Goal: Task Accomplishment & Management: Manage account settings

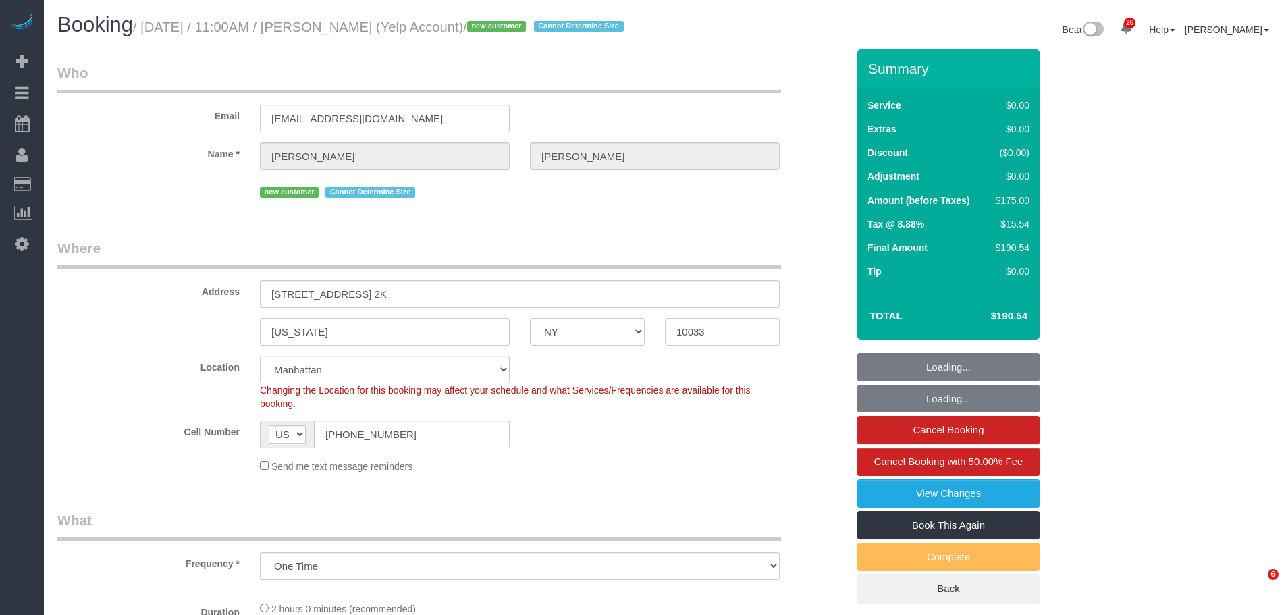
select select "NY"
select select "number:56"
select select "number:72"
select select "number:15"
select select "number:5"
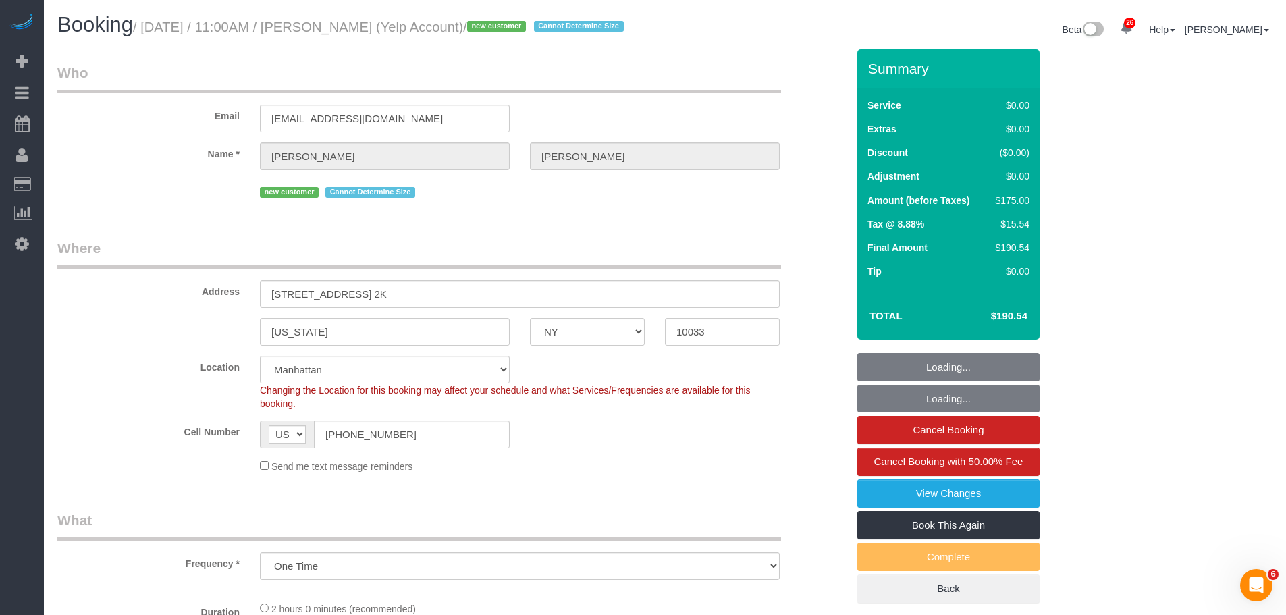
select select "1"
select select "spot1"
select select "object:1515"
select select "1"
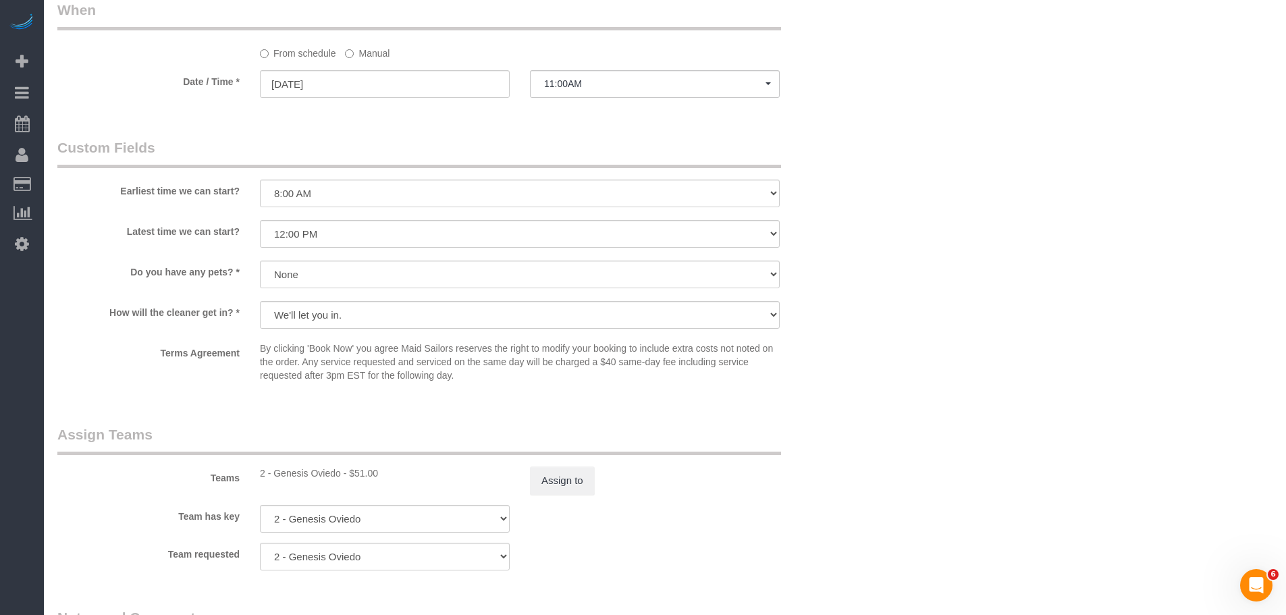
scroll to position [1485, 0]
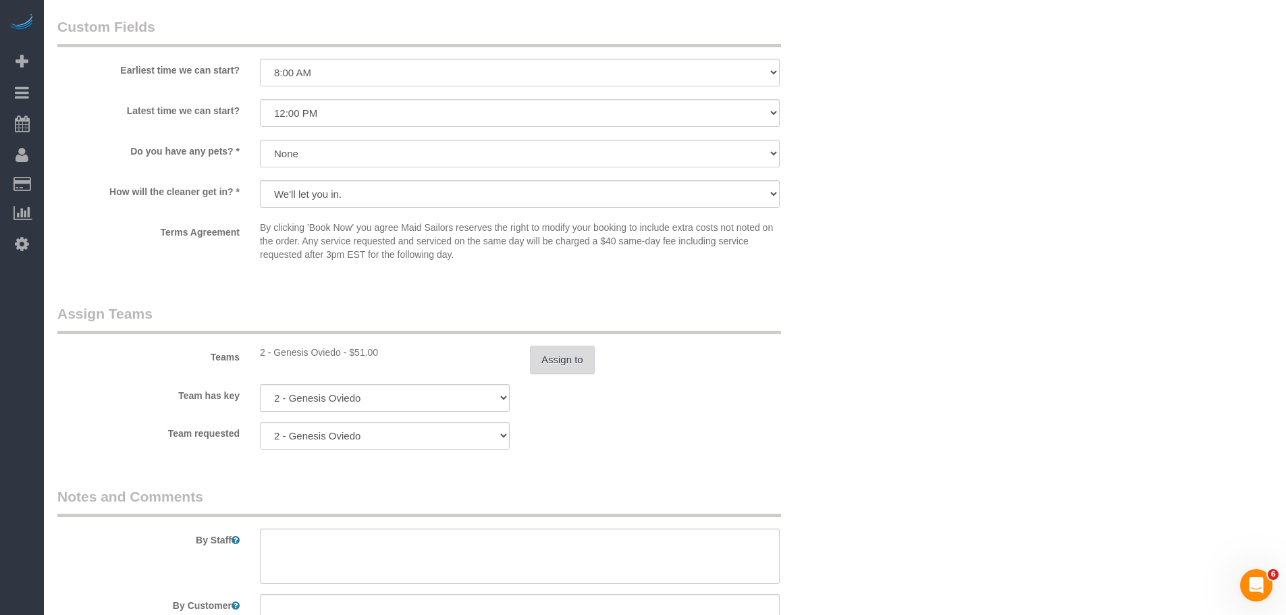
click at [536, 374] on button "Assign to" at bounding box center [562, 360] width 65 height 28
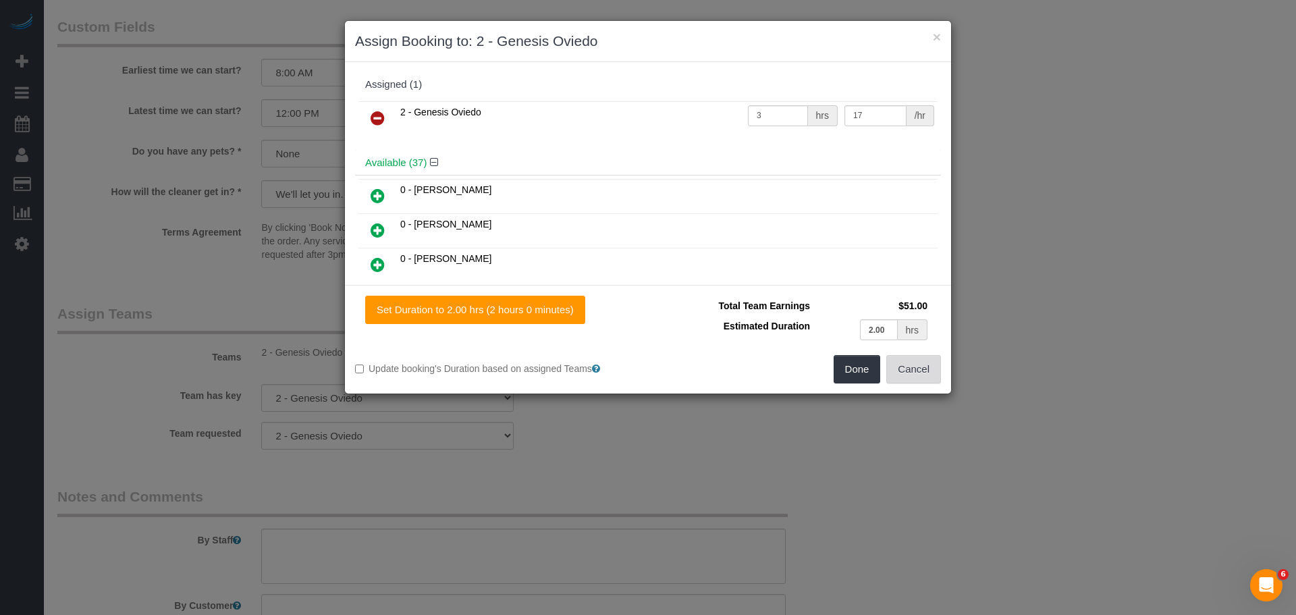
click at [915, 378] on button "Cancel" at bounding box center [913, 369] width 55 height 28
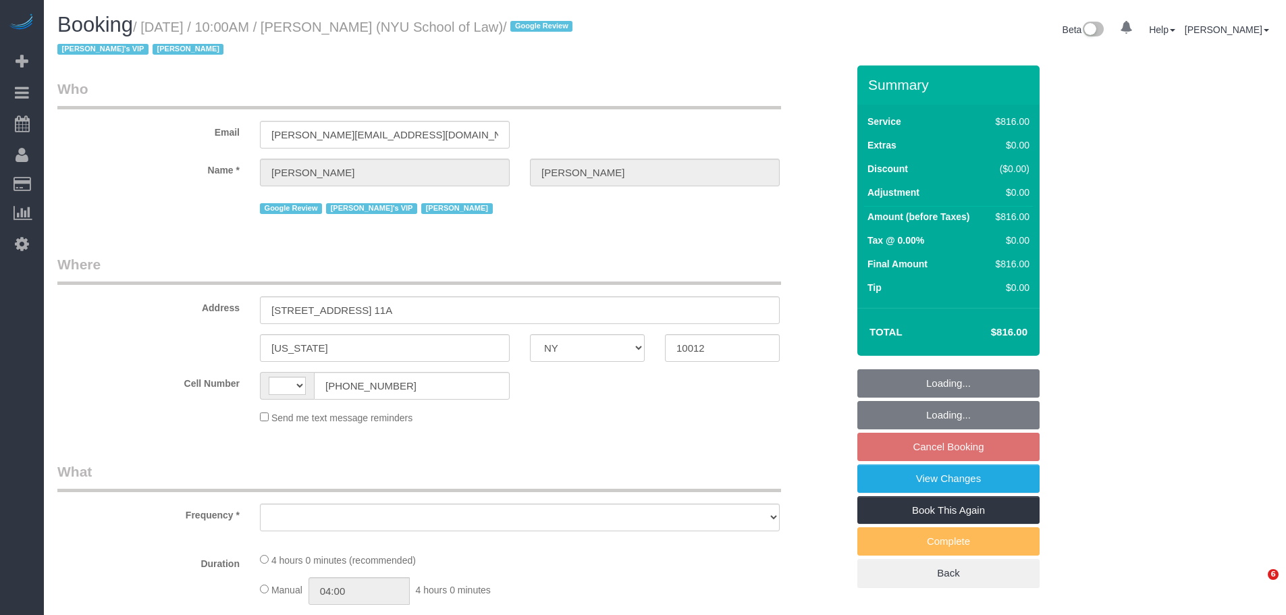
select select "NY"
select select "string:US"
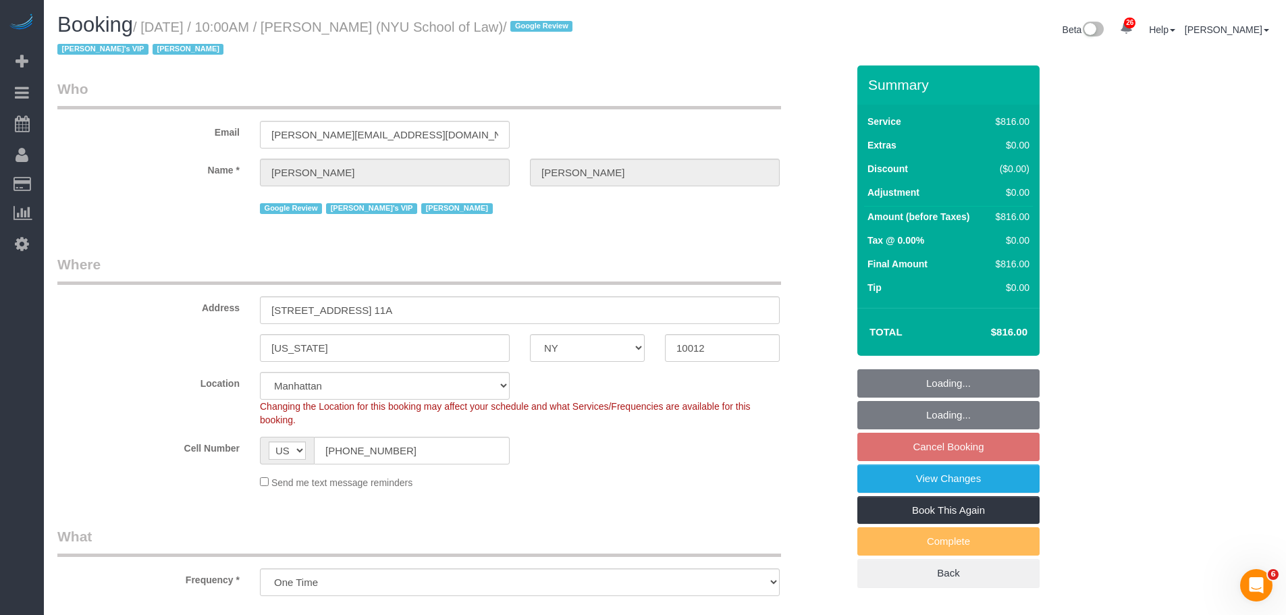
select select "object:813"
select select "3"
select select "240"
select select "number:89"
select select "number:90"
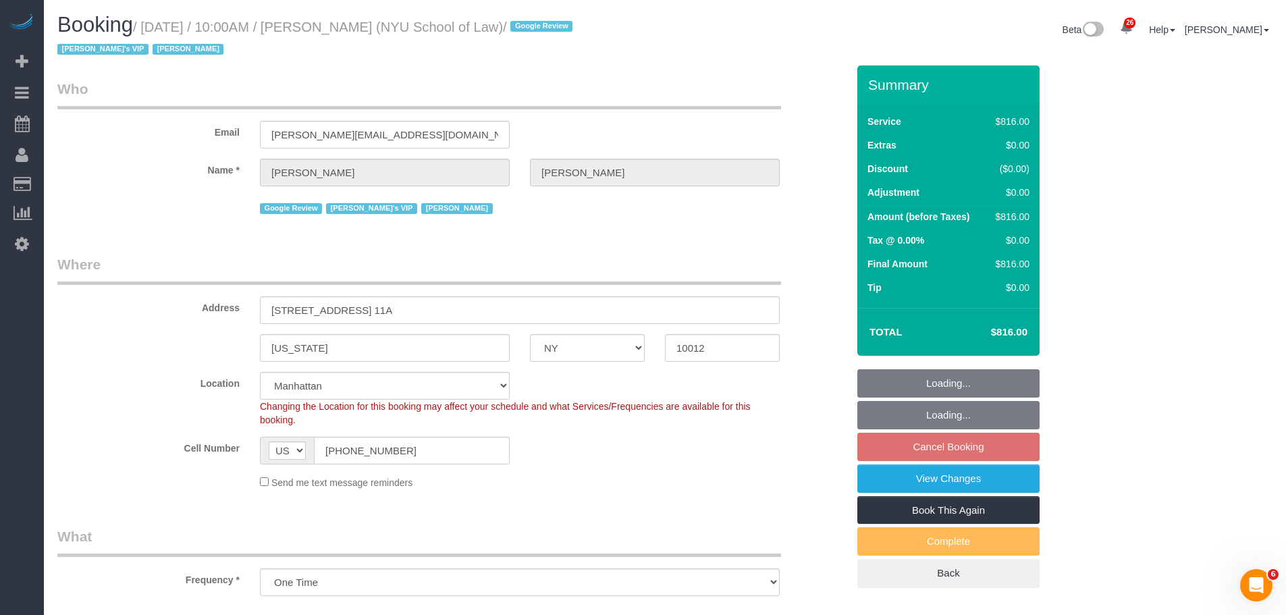
select select "number:15"
select select "number:7"
select select "spot3"
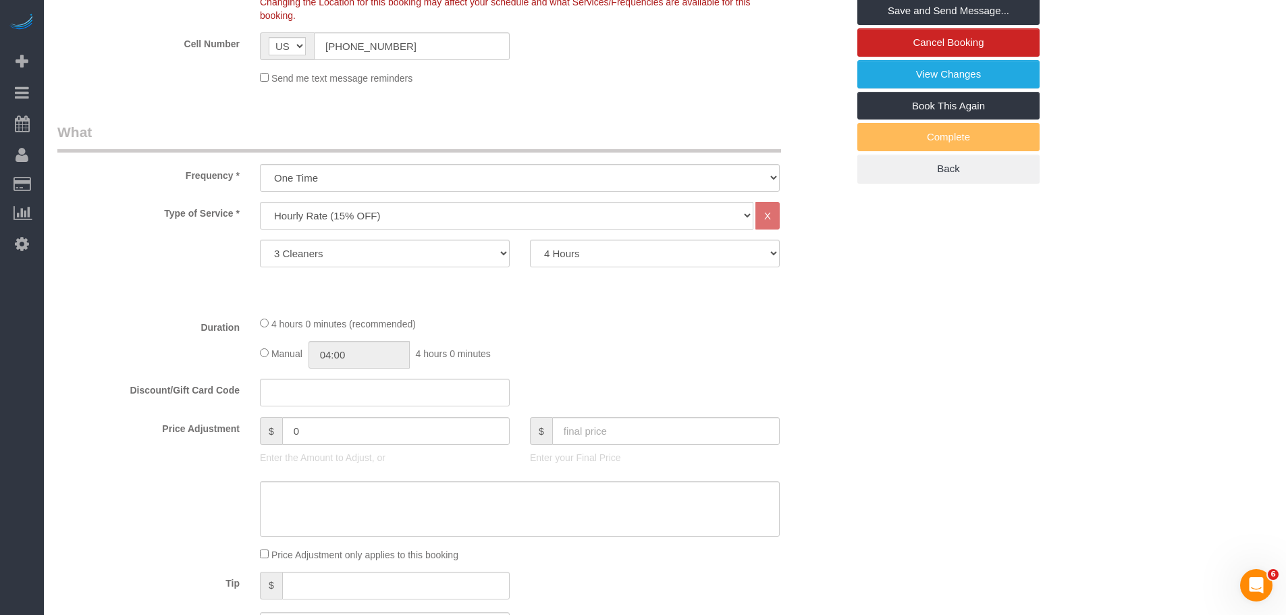
scroll to position [135, 0]
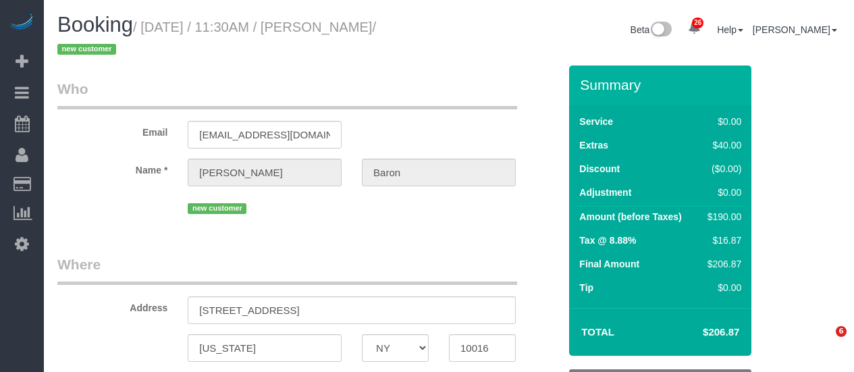
select select "NY"
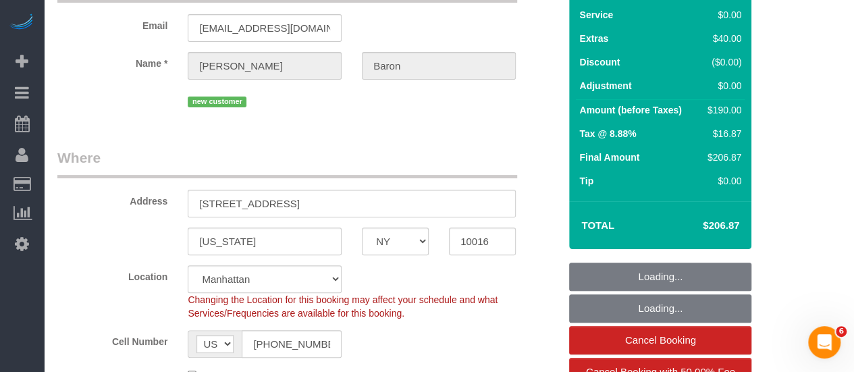
select select "string:stripe-pm_1SAtrb4VGloSiKo79jA5NgzE"
select select "number:57"
select select "number:73"
select select "number:15"
select select "number:6"
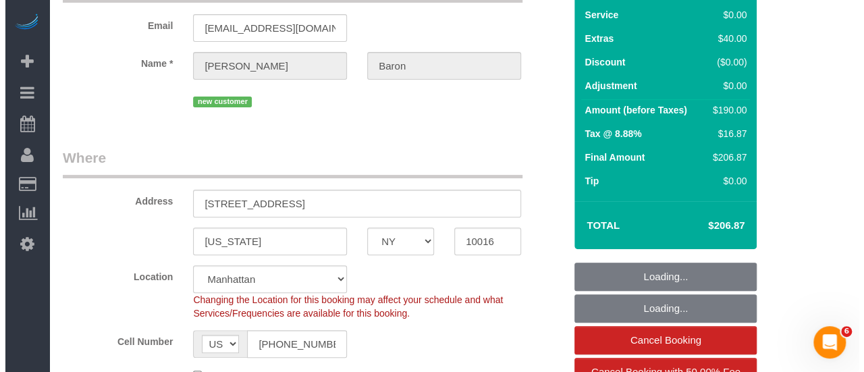
scroll to position [202, 0]
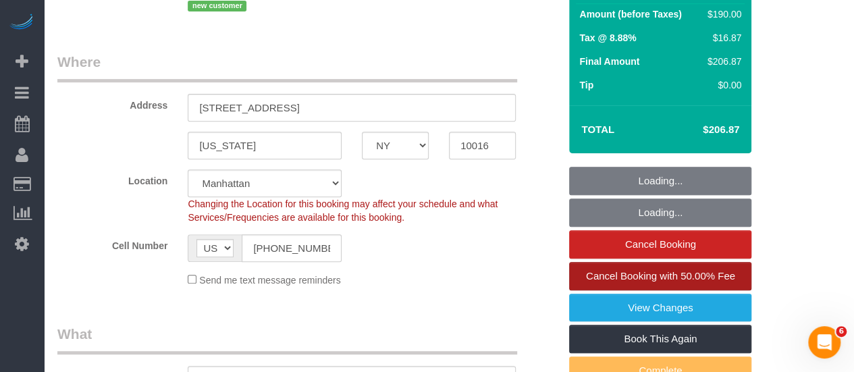
select select "object:1087"
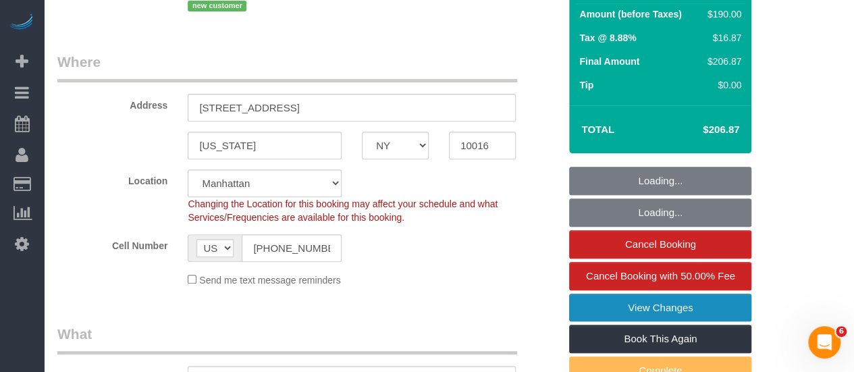
click at [652, 303] on link "View Changes" at bounding box center [660, 308] width 182 height 28
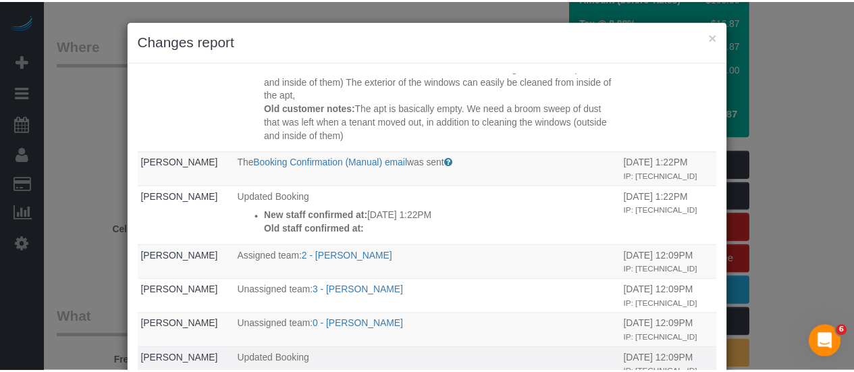
scroll to position [67, 0]
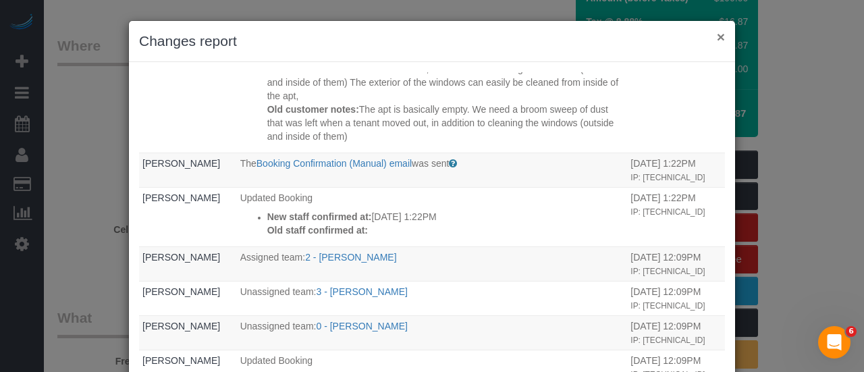
click at [717, 40] on button "×" at bounding box center [721, 37] width 8 height 14
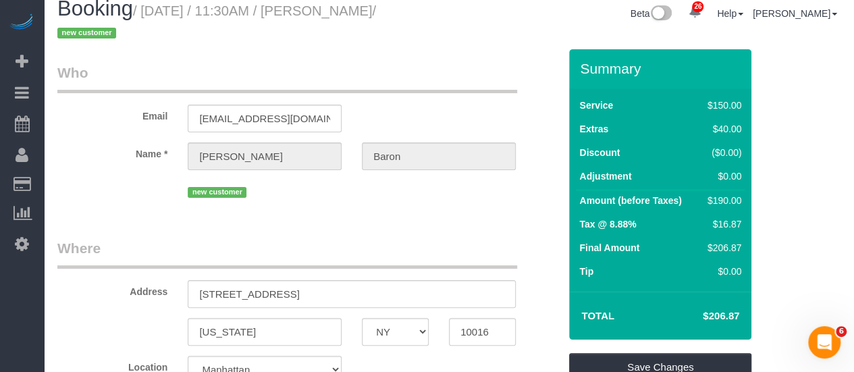
scroll to position [0, 0]
